Goal: Task Accomplishment & Management: Complete application form

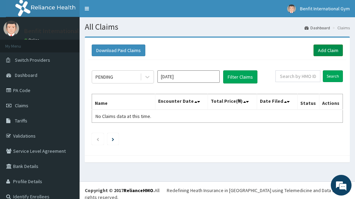
click at [327, 49] on link "Add Claim" at bounding box center [327, 51] width 29 height 12
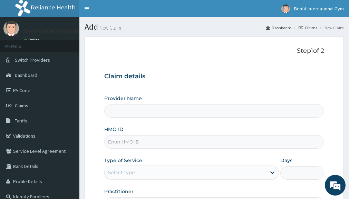
click at [155, 144] on input "HMO ID" at bounding box center [214, 141] width 220 height 13
type input "Benfit International Gym"
type input "1"
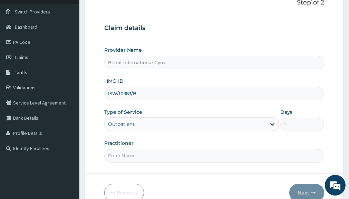
scroll to position [85, 0]
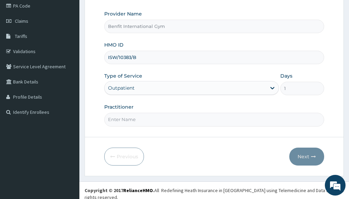
type input "ISW/10383/B"
click at [153, 118] on input "Practitioner" at bounding box center [214, 119] width 220 height 13
type input "A"
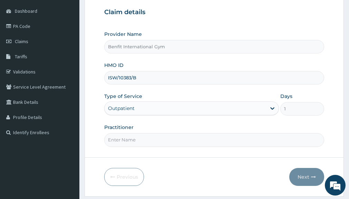
scroll to position [63, 0]
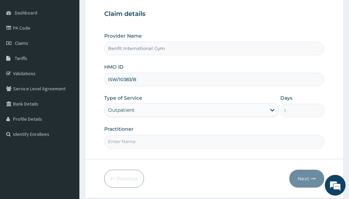
click at [149, 145] on input "Practitioner" at bounding box center [214, 141] width 220 height 13
type input "B"
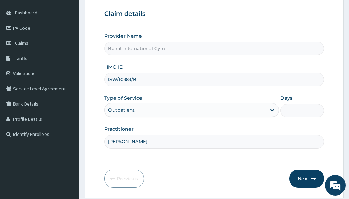
type input "ABDULKAREEM ZAYNAB"
click at [312, 173] on button "Next" at bounding box center [307, 179] width 35 height 18
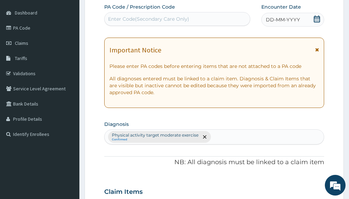
scroll to position [62, 0]
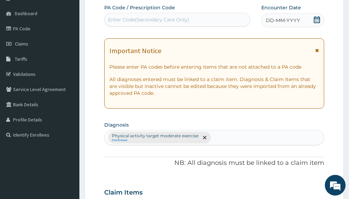
click at [153, 19] on div "Enter Code(Secondary Care Only)" at bounding box center [148, 19] width 81 height 7
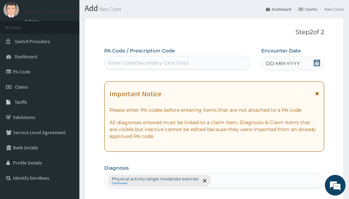
scroll to position [19, 0]
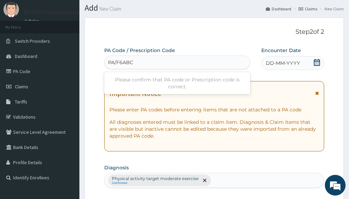
type input "PA/F6ABC0"
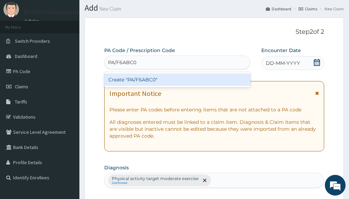
click at [130, 83] on div "Create "PA/F6ABC0"" at bounding box center [177, 80] width 146 height 12
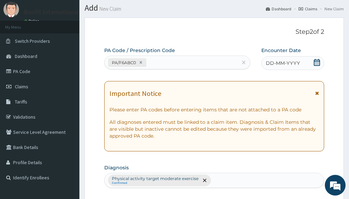
click at [316, 64] on icon at bounding box center [317, 62] width 7 height 7
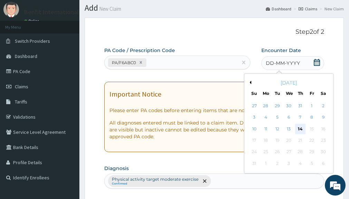
click at [301, 131] on div "14" at bounding box center [301, 129] width 10 height 10
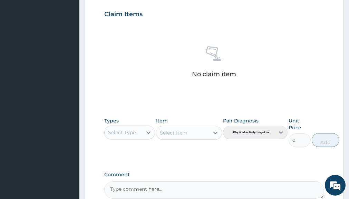
scroll to position [244, 0]
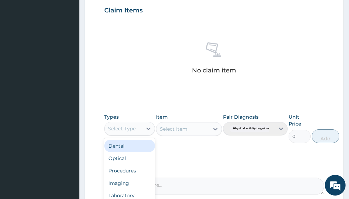
click at [121, 132] on div "Select Type" at bounding box center [123, 128] width 37 height 11
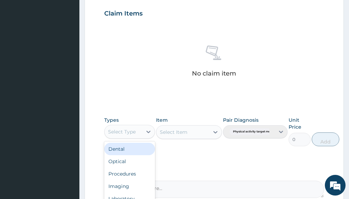
scroll to position [246, 0]
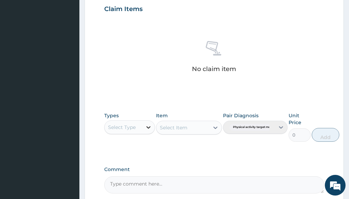
click at [149, 124] on icon at bounding box center [148, 127] width 7 height 7
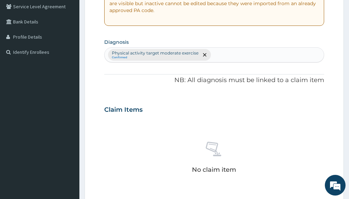
scroll to position [144, 0]
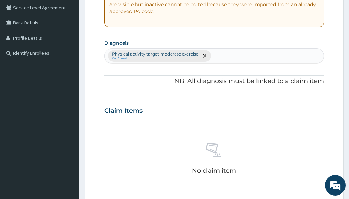
click at [190, 57] on div "Physical activity target moderate exercise Confirmed" at bounding box center [214, 55] width 220 height 15
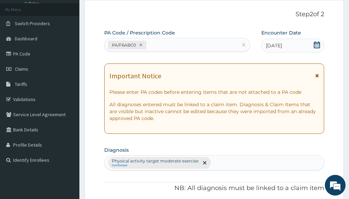
scroll to position [34, 0]
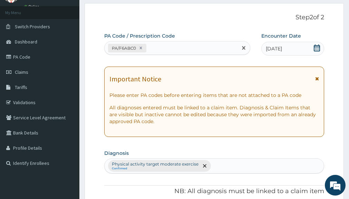
click at [153, 44] on div "PA/F6ABC0" at bounding box center [171, 48] width 133 height 11
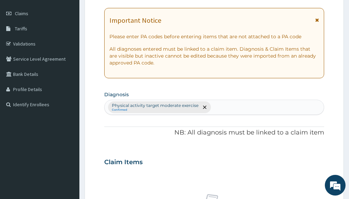
scroll to position [101, 0]
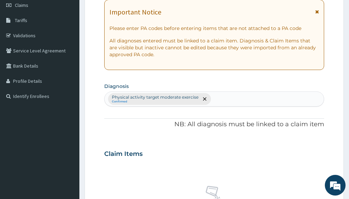
click at [199, 129] on div "PA Code / Prescription Code PA/F6ABC0 Encounter Date 14-08-2025 Important Notic…" at bounding box center [214, 152] width 220 height 374
click at [166, 96] on div "Physical activity target moderate exercise Confirmed" at bounding box center [214, 99] width 220 height 15
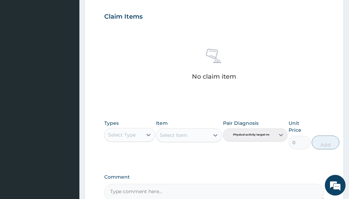
scroll to position [253, 0]
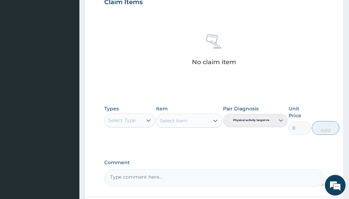
click at [208, 122] on div "Select Item" at bounding box center [189, 121] width 66 height 14
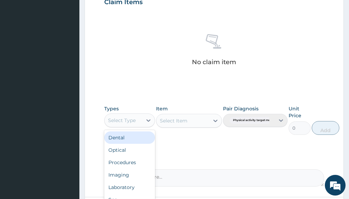
click at [124, 119] on div "Select Type" at bounding box center [122, 120] width 28 height 7
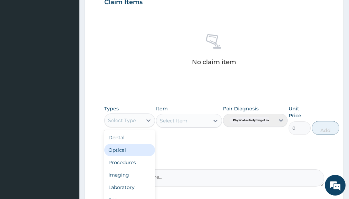
scroll to position [24, 0]
click at [209, 137] on div "Types option Imaging focused, 4 of 10. 10 results available. Use Up and Down to…" at bounding box center [214, 120] width 220 height 37
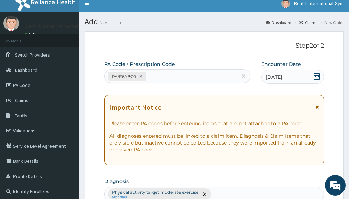
scroll to position [0, 0]
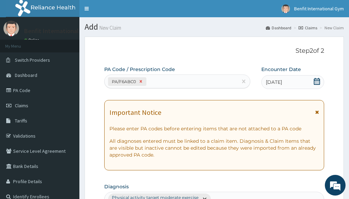
click at [141, 81] on icon at bounding box center [141, 82] width 2 height 2
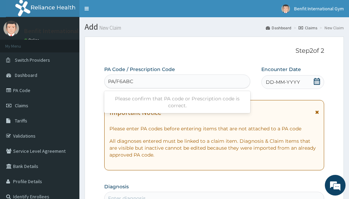
type input "PA/F6ABC0"
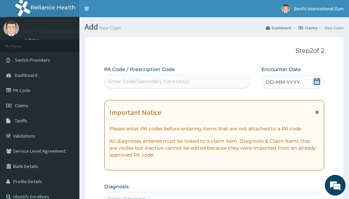
click at [146, 88] on div "Enter Code(Secondary Care Only)" at bounding box center [177, 82] width 146 height 14
click at [144, 85] on div "Enter Code(Secondary Care Only)" at bounding box center [148, 81] width 81 height 7
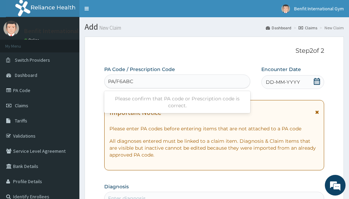
type input "PA/F6ABC0"
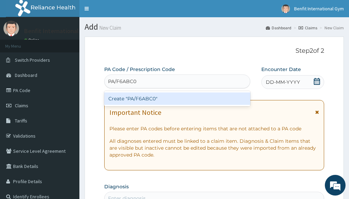
click at [134, 96] on div "Create "PA/F6ABC0"" at bounding box center [177, 99] width 146 height 12
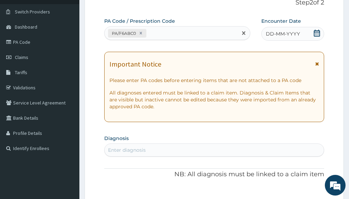
scroll to position [53, 0]
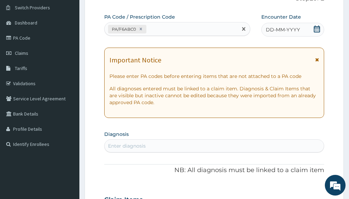
click at [316, 28] on icon at bounding box center [317, 29] width 6 height 7
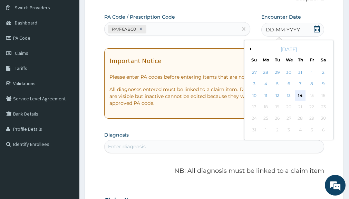
click at [300, 93] on div "14" at bounding box center [301, 96] width 10 height 10
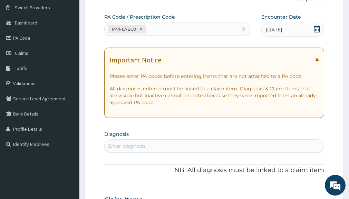
click at [300, 93] on p "All diagnoses entered must be linked to a claim item. Diagnosis & Claim Items t…" at bounding box center [215, 95] width 210 height 21
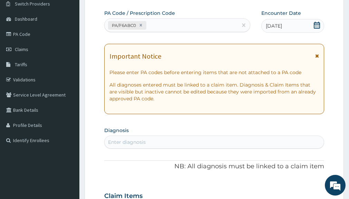
click at [182, 141] on div "Enter diagnosis" at bounding box center [214, 142] width 220 height 13
click at [139, 140] on div "Enter diagnosis" at bounding box center [214, 142] width 220 height 13
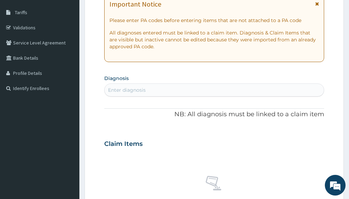
scroll to position [107, 0]
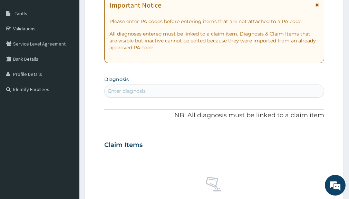
click at [143, 90] on div "Enter diagnosis" at bounding box center [214, 91] width 220 height 13
drag, startPoint x: 143, startPoint y: 90, endPoint x: 173, endPoint y: 88, distance: 29.8
click at [173, 88] on div "Enter diagnosis" at bounding box center [214, 91] width 220 height 13
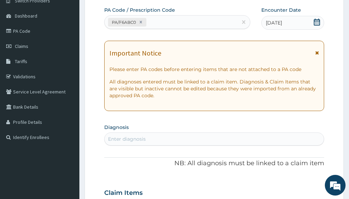
scroll to position [60, 0]
click at [125, 140] on div "Enter diagnosis" at bounding box center [214, 138] width 220 height 13
click at [207, 138] on div "Enter diagnosis" at bounding box center [214, 138] width 220 height 13
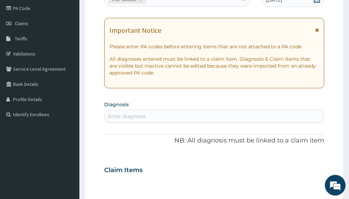
scroll to position [82, 0]
click at [177, 114] on div "Enter diagnosis" at bounding box center [214, 116] width 220 height 13
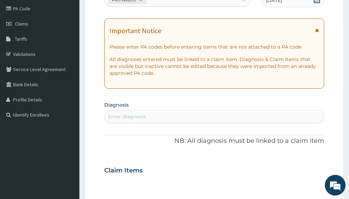
click at [170, 116] on div "Enter diagnosis" at bounding box center [214, 116] width 220 height 13
click at [142, 112] on div "Enter diagnosis" at bounding box center [214, 116] width 220 height 13
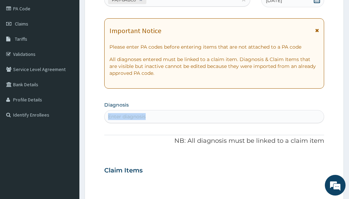
drag, startPoint x: 142, startPoint y: 112, endPoint x: 167, endPoint y: 121, distance: 26.1
click at [167, 121] on div "Enter diagnosis" at bounding box center [214, 116] width 220 height 13
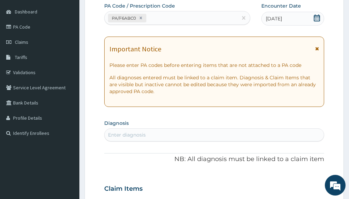
scroll to position [64, 0]
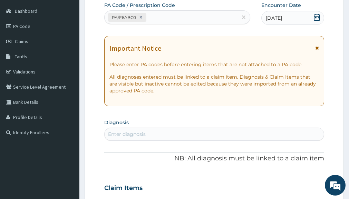
click at [141, 134] on div "Enter diagnosis" at bounding box center [214, 134] width 220 height 13
drag, startPoint x: 141, startPoint y: 134, endPoint x: 158, endPoint y: 132, distance: 17.1
click at [158, 132] on div "Enter diagnosis" at bounding box center [214, 134] width 220 height 13
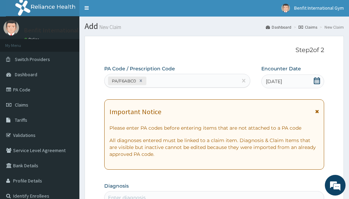
scroll to position [0, 0]
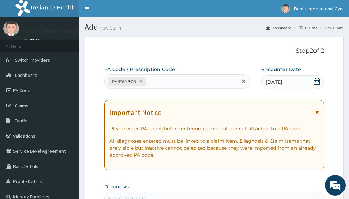
drag, startPoint x: 130, startPoint y: 82, endPoint x: 119, endPoint y: 95, distance: 17.7
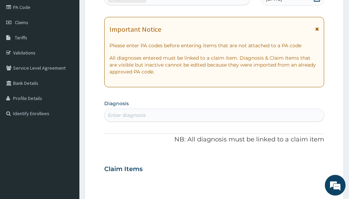
scroll to position [84, 0]
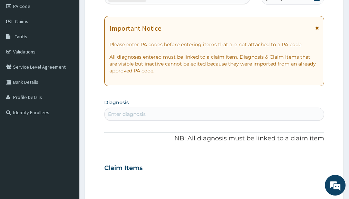
click at [127, 114] on div "Enter diagnosis" at bounding box center [214, 114] width 220 height 13
click at [177, 114] on div "Enter diagnosis" at bounding box center [214, 114] width 220 height 13
click at [175, 111] on div "Enter diagnosis" at bounding box center [214, 114] width 220 height 13
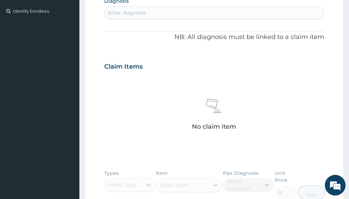
scroll to position [0, 0]
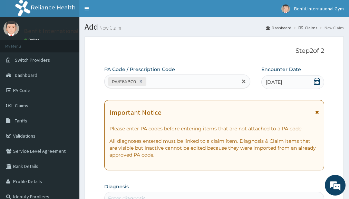
click at [129, 79] on div "PA/F6ABC0" at bounding box center [123, 82] width 27 height 8
drag, startPoint x: 129, startPoint y: 79, endPoint x: 87, endPoint y: 96, distance: 44.4
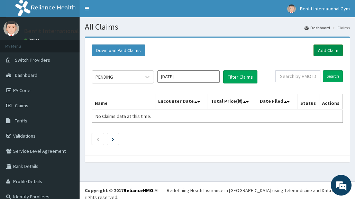
click at [321, 47] on link "Add Claim" at bounding box center [327, 51] width 29 height 12
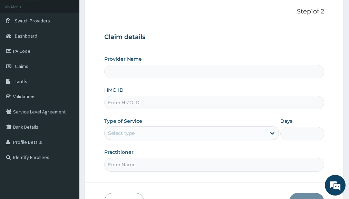
type input "Benfit International Gym"
type input "1"
click at [135, 105] on input "HMO ID" at bounding box center [214, 102] width 220 height 13
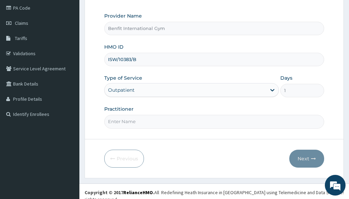
scroll to position [85, 0]
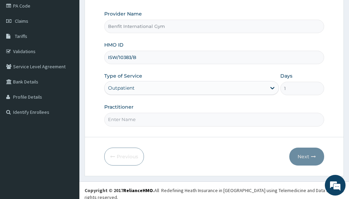
type input "ISW/10383/B"
click at [147, 119] on input "Practitioner" at bounding box center [214, 119] width 220 height 13
click at [192, 91] on div "Outpatient" at bounding box center [191, 88] width 175 height 14
click at [274, 90] on div "Outpatient" at bounding box center [191, 88] width 175 height 14
click at [273, 89] on div "Outpatient" at bounding box center [191, 88] width 175 height 14
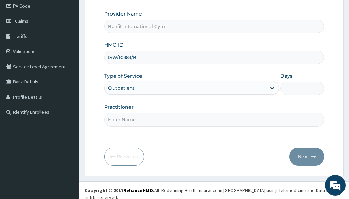
click at [210, 127] on form "Step 1 of 2 Claim details Provider Name Benfit International Gym HMO ID ISW/103…" at bounding box center [215, 64] width 260 height 224
click at [194, 118] on input "Practitioner" at bounding box center [214, 119] width 220 height 13
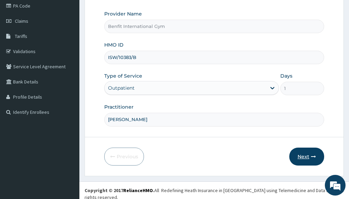
type input "ABDULKAREEM ZAYNAB"
click at [309, 155] on button "Next" at bounding box center [307, 157] width 35 height 18
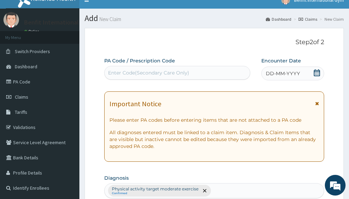
scroll to position [0, 0]
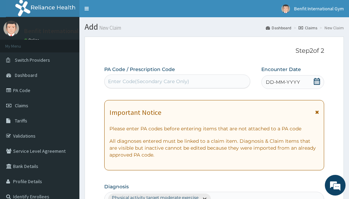
click at [170, 79] on div "Enter Code(Secondary Care Only)" at bounding box center [148, 81] width 81 height 7
type input "PA"
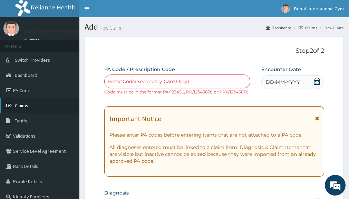
click at [41, 107] on link "Claims" at bounding box center [39, 105] width 79 height 15
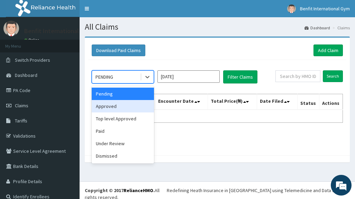
click at [140, 102] on div "Approved" at bounding box center [123, 106] width 62 height 12
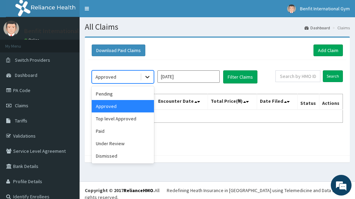
click at [146, 80] on icon at bounding box center [147, 77] width 7 height 7
click at [139, 102] on div "Approved" at bounding box center [123, 106] width 62 height 12
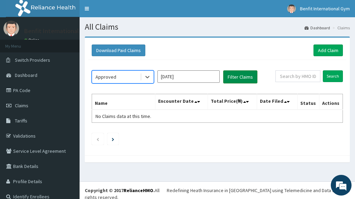
click at [244, 75] on button "Filter Claims" at bounding box center [240, 77] width 34 height 13
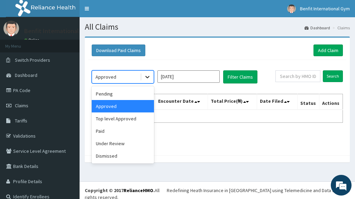
click at [146, 75] on icon at bounding box center [147, 77] width 7 height 7
click at [136, 106] on div "Approved" at bounding box center [123, 106] width 62 height 12
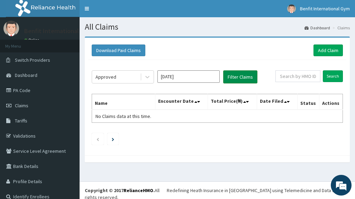
click at [245, 75] on button "Filter Claims" at bounding box center [240, 77] width 34 height 13
click at [143, 82] on div at bounding box center [147, 77] width 12 height 12
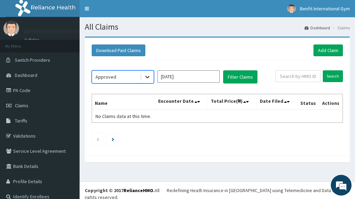
drag, startPoint x: 143, startPoint y: 82, endPoint x: 146, endPoint y: 76, distance: 6.0
click at [146, 76] on div at bounding box center [147, 77] width 12 height 12
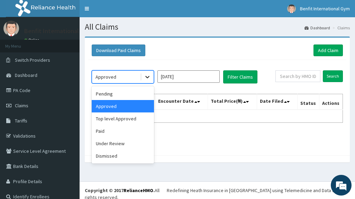
click at [146, 76] on icon at bounding box center [147, 77] width 7 height 7
click at [132, 106] on div "Approved" at bounding box center [123, 106] width 62 height 12
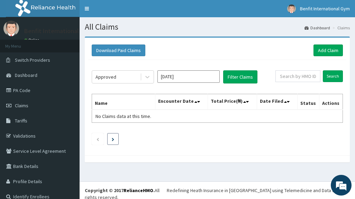
click at [113, 140] on icon "Next page" at bounding box center [113, 139] width 2 height 3
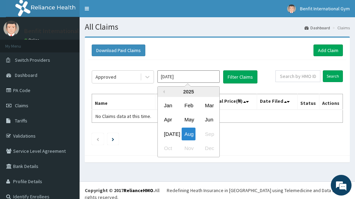
click at [176, 78] on input "Aug 2025" at bounding box center [188, 77] width 62 height 12
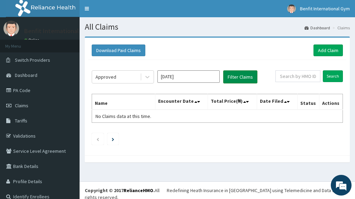
click at [244, 77] on button "Filter Claims" at bounding box center [240, 77] width 34 height 13
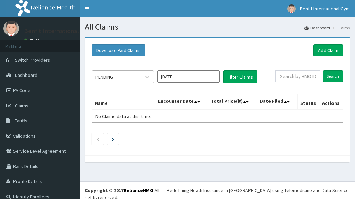
click at [129, 77] on div "PENDING" at bounding box center [116, 77] width 48 height 11
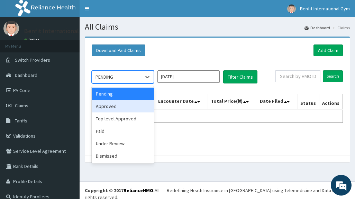
click at [113, 109] on div "Approved" at bounding box center [123, 106] width 62 height 12
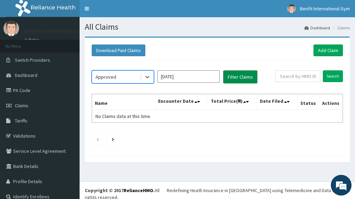
click at [247, 78] on button "Filter Claims" at bounding box center [240, 77] width 34 height 13
click at [243, 76] on button "Filter Claims" at bounding box center [240, 77] width 34 height 13
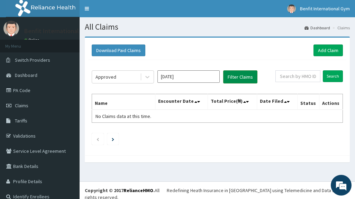
click at [243, 76] on button "Filter Claims" at bounding box center [240, 77] width 34 height 13
click at [240, 77] on button "Filter Claims" at bounding box center [240, 77] width 34 height 13
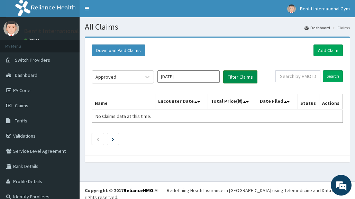
click at [232, 76] on button "Filter Claims" at bounding box center [240, 77] width 34 height 13
click at [230, 76] on button "Filter Claims" at bounding box center [240, 77] width 34 height 13
click at [244, 82] on button "Filter Claims" at bounding box center [240, 77] width 34 height 13
click at [25, 105] on span "Claims" at bounding box center [21, 106] width 13 height 6
click at [22, 105] on span "Claims" at bounding box center [21, 106] width 13 height 6
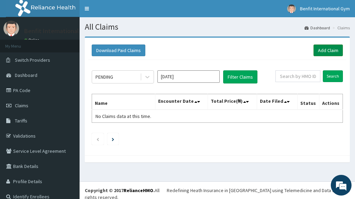
click at [322, 49] on link "Add Claim" at bounding box center [327, 51] width 29 height 12
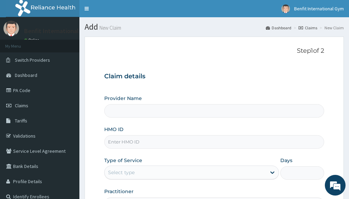
click at [135, 108] on input "Provider Name" at bounding box center [214, 110] width 220 height 13
type input "Benfit International Gym"
type input "1"
click at [128, 139] on input "HMO ID" at bounding box center [214, 141] width 220 height 13
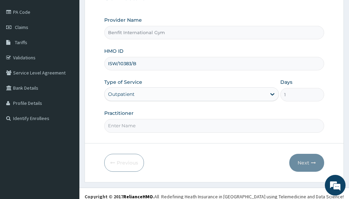
scroll to position [81, 0]
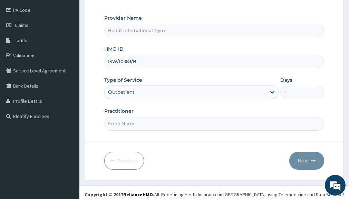
type input "ISW/10383/B"
click at [141, 128] on input "Practitioner" at bounding box center [214, 123] width 220 height 13
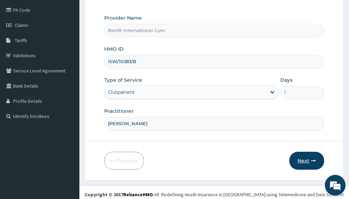
type input "ABDULKAREEM ZAYNAB"
click at [309, 159] on button "Next" at bounding box center [307, 161] width 35 height 18
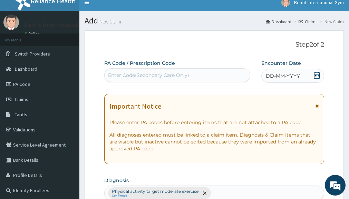
scroll to position [0, 0]
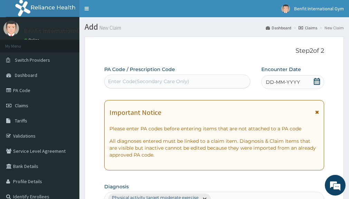
click at [176, 84] on div "Enter Code(Secondary Care Only)" at bounding box center [148, 81] width 81 height 7
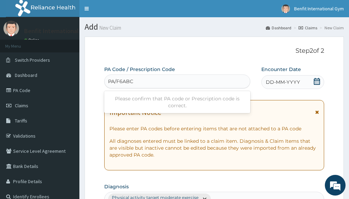
type input "PA/F6ABC0"
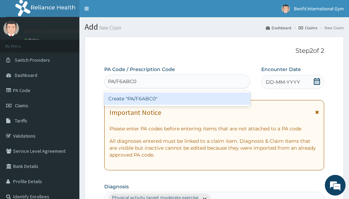
click at [152, 97] on div "Create "PA/F6ABC0"" at bounding box center [177, 99] width 146 height 12
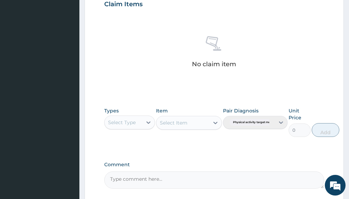
scroll to position [251, 0]
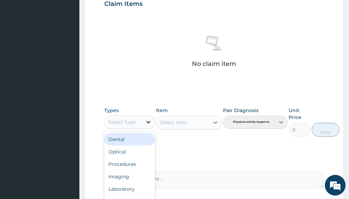
click at [148, 122] on icon at bounding box center [149, 122] width 4 height 2
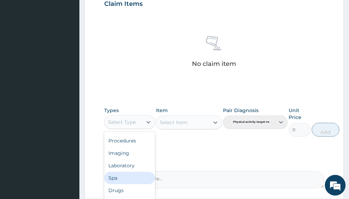
scroll to position [0, 0]
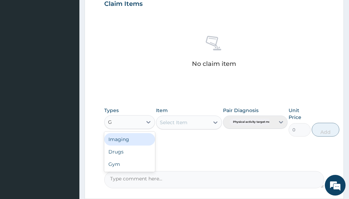
type input "GY"
click at [122, 138] on div "Gym" at bounding box center [129, 139] width 50 height 12
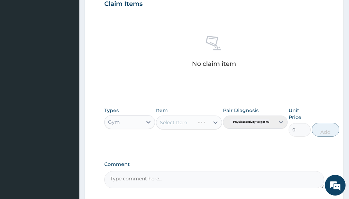
click at [115, 140] on div "Types option Gym, selected. Select is focused ,type to refine list, press Down …" at bounding box center [214, 122] width 220 height 37
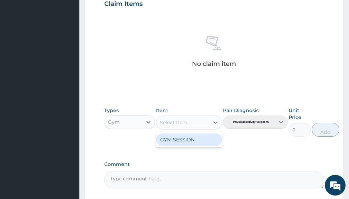
click at [202, 126] on div "Select Item" at bounding box center [183, 122] width 53 height 11
click at [189, 137] on div "GYM SESSION" at bounding box center [189, 140] width 66 height 12
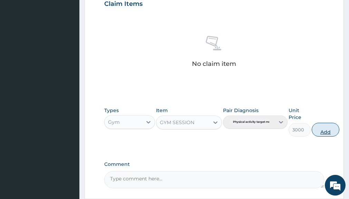
click at [321, 124] on button "Add" at bounding box center [326, 130] width 28 height 14
type input "0"
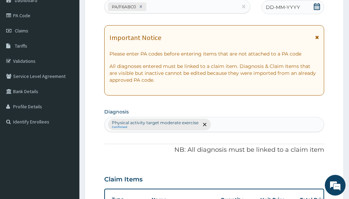
scroll to position [285, 0]
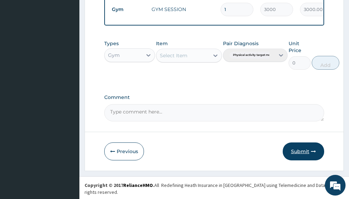
click at [298, 154] on button "Submit" at bounding box center [303, 152] width 41 height 18
click at [308, 156] on button "Submit" at bounding box center [303, 152] width 41 height 18
click at [317, 158] on button "Submit" at bounding box center [303, 152] width 41 height 18
click at [298, 158] on button "Submit" at bounding box center [303, 152] width 41 height 18
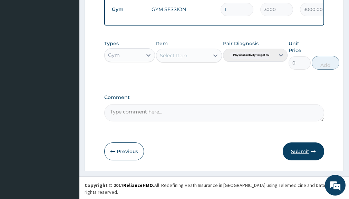
click at [298, 152] on button "Submit" at bounding box center [303, 152] width 41 height 18
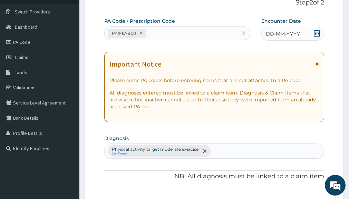
scroll to position [48, 0]
click at [319, 31] on icon at bounding box center [317, 33] width 6 height 7
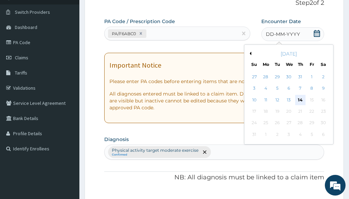
click at [302, 100] on div "14" at bounding box center [301, 100] width 10 height 10
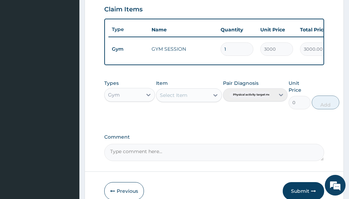
scroll to position [265, 0]
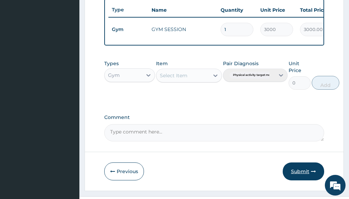
click at [305, 174] on button "Submit" at bounding box center [303, 172] width 41 height 18
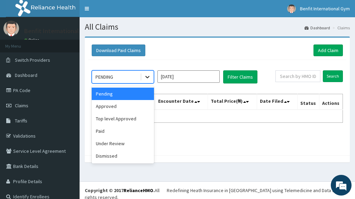
click at [147, 78] on icon at bounding box center [147, 77] width 4 height 2
click at [136, 108] on div "Approved" at bounding box center [123, 106] width 62 height 12
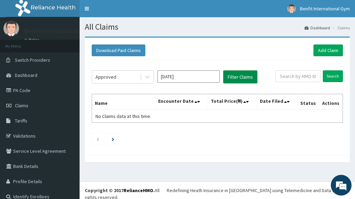
click at [236, 77] on button "Filter Claims" at bounding box center [240, 77] width 34 height 13
